Goal: Task Accomplishment & Management: Complete application form

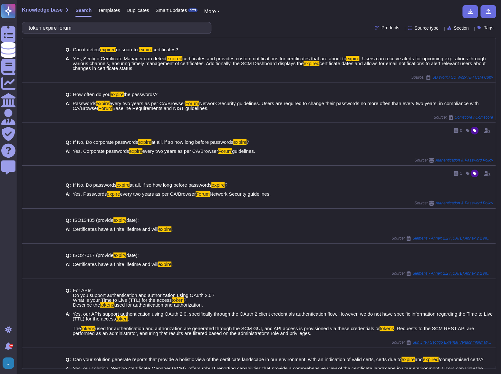
click at [44, 10] on span "Knowledge base" at bounding box center [42, 9] width 41 height 5
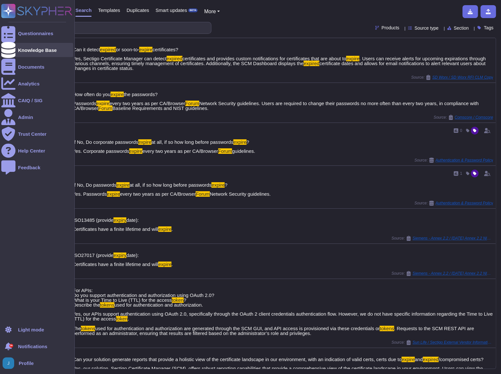
click at [44, 48] on div "Knowledge Base" at bounding box center [37, 50] width 39 height 5
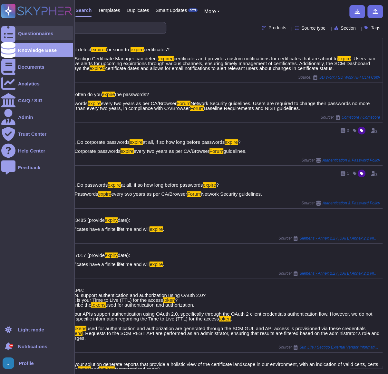
click at [26, 29] on div "Questionnaires" at bounding box center [37, 33] width 72 height 14
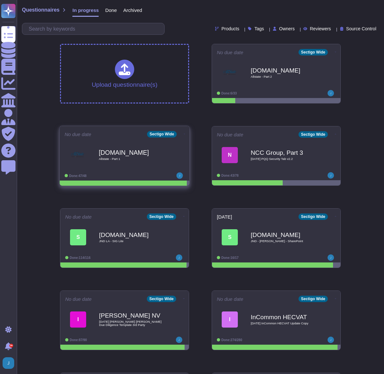
click at [110, 150] on b "[DOMAIN_NAME]" at bounding box center [131, 152] width 65 height 6
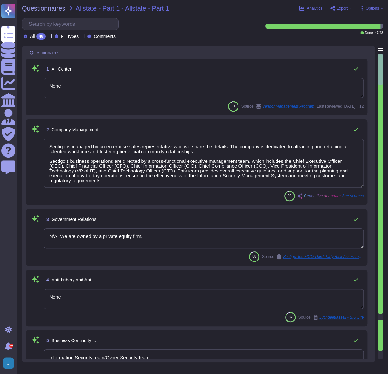
type textarea "None"
type textarea "Sectigo is managed by an enterprise sales representative who will share the det…"
type textarea "N/A. We are owned by a private equity firm."
type textarea "None"
type textarea "Information Security team/Cyber Security team."
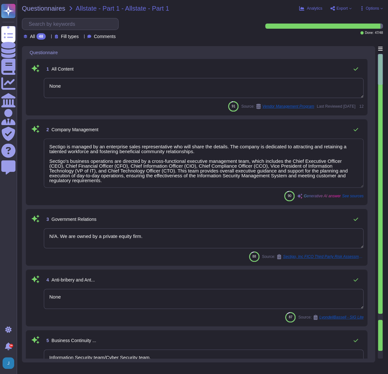
type textarea "Sectigo's business operations are directed by an executive management team that…"
type textarea "Sectigo Limited"
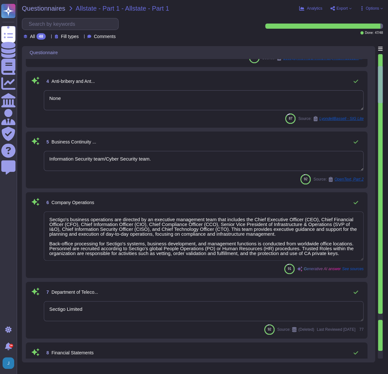
scroll to position [205, 0]
type textarea "We are privately held and do not share this information."
type textarea "Sectigo Limited"
type textarea "The Chief Executive Officer (CEO) is part of Sectigo's executive management tea…"
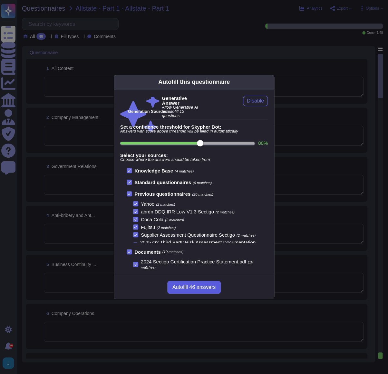
click at [200, 290] on span "Autofill 46 answers" at bounding box center [194, 287] width 43 height 5
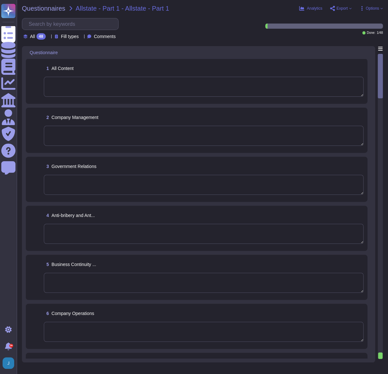
type textarea "None"
type textarea "Sectigo is managed by an enterprise sales representative who will share the det…"
type textarea "N/A. We are owned by a private equity firm."
type textarea "None"
type textarea "Information Security team/Cyber Security team."
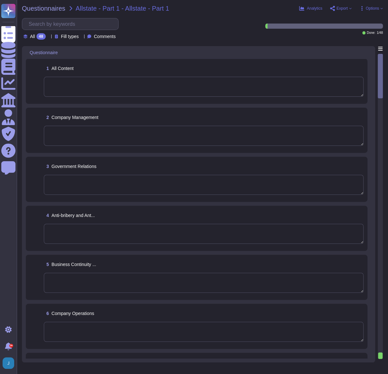
type textarea "Sectigo's business operations are directed by an executive management team that…"
type textarea "Sectigo Limited"
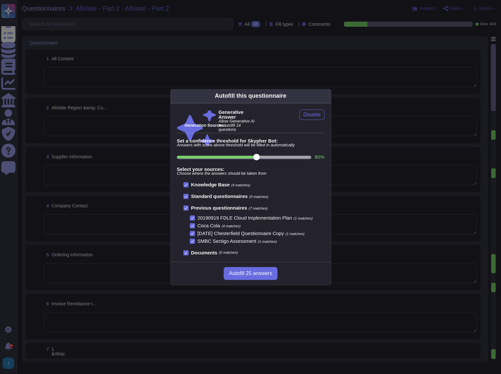
type textarea "SECTIGO LIMITED"
click at [238, 269] on button "Autofill 25 answers" at bounding box center [251, 273] width 54 height 13
